Goal: Task Accomplishment & Management: Manage account settings

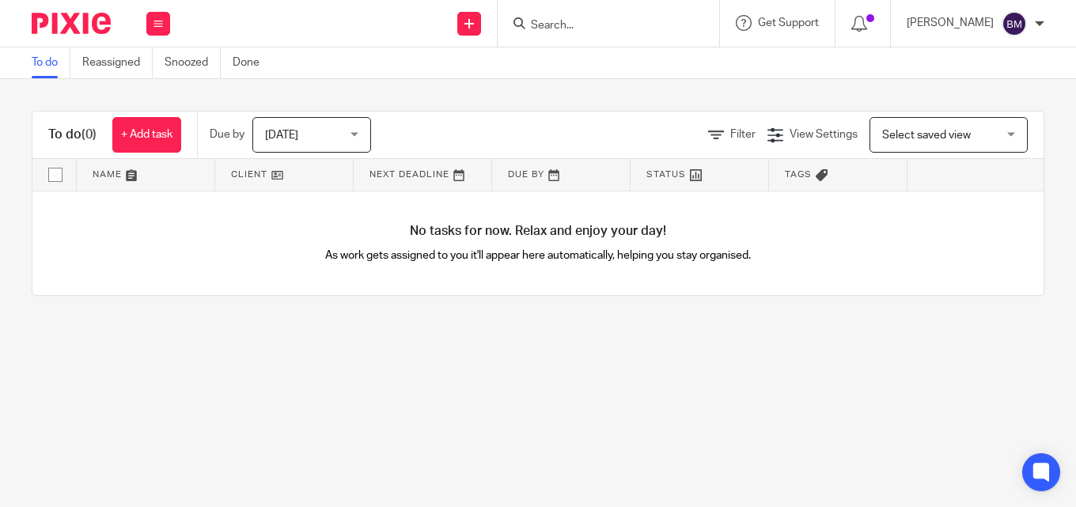
click at [1042, 19] on div at bounding box center [1039, 23] width 9 height 9
click at [994, 108] on li "Logout" at bounding box center [983, 110] width 104 height 23
